Goal: Information Seeking & Learning: Learn about a topic

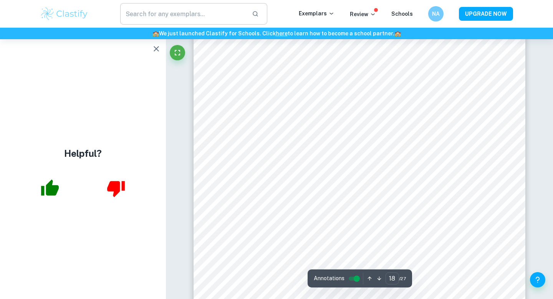
scroll to position [8062, 0]
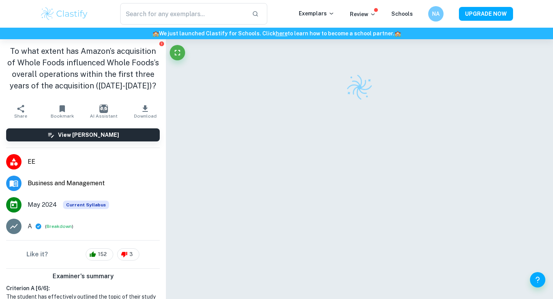
scroll to position [7238, 0]
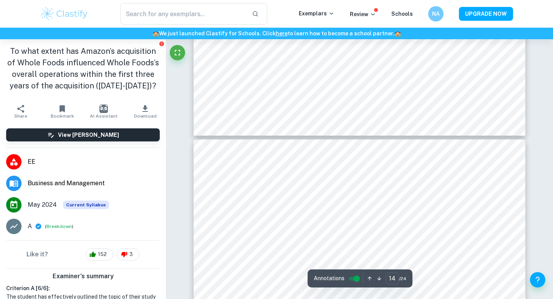
type input "13"
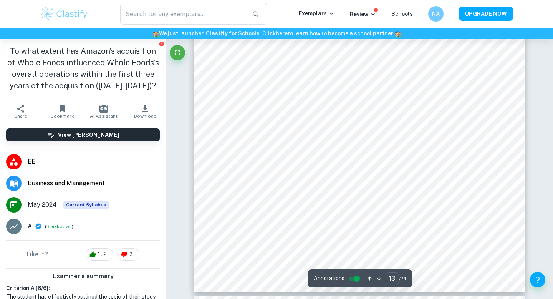
scroll to position [5347, 0]
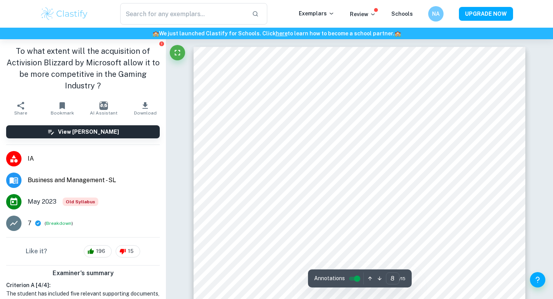
scroll to position [3346, 0]
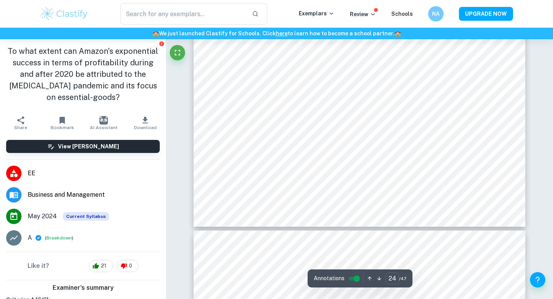
scroll to position [10327, 0]
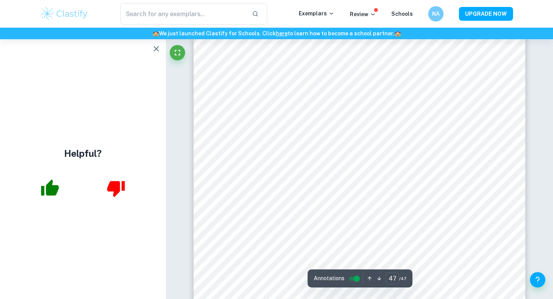
scroll to position [20369, 0]
